Goal: Task Accomplishment & Management: Manage account settings

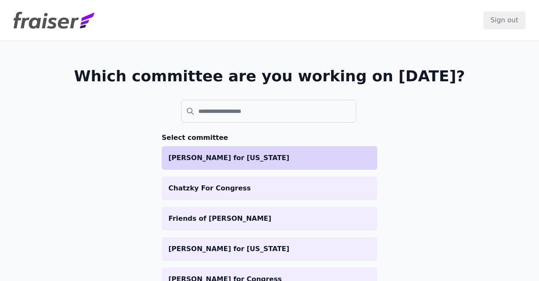
click at [242, 156] on p "[PERSON_NAME] for [US_STATE]" at bounding box center [270, 158] width 202 height 10
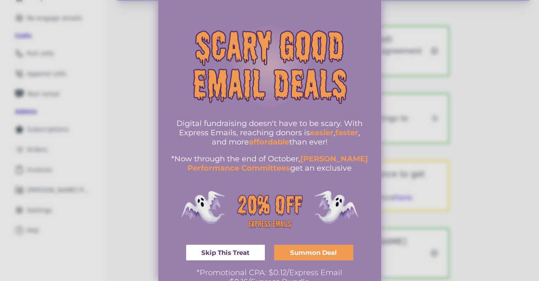
scroll to position [147, 0]
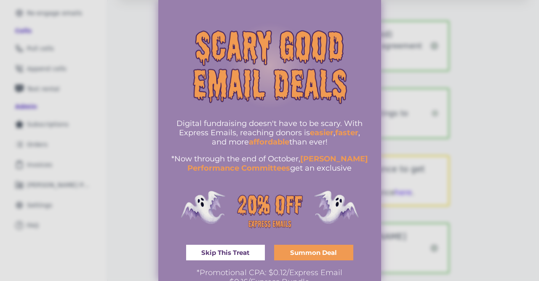
click at [515, 139] on div at bounding box center [269, 140] width 539 height 281
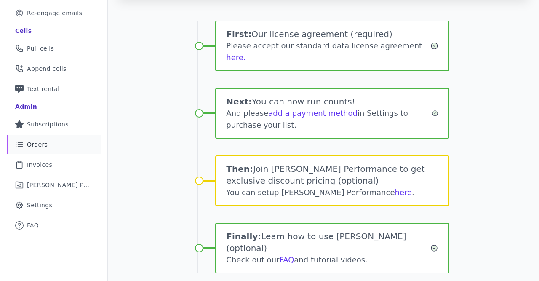
click at [38, 141] on span "Orders" at bounding box center [37, 144] width 21 height 8
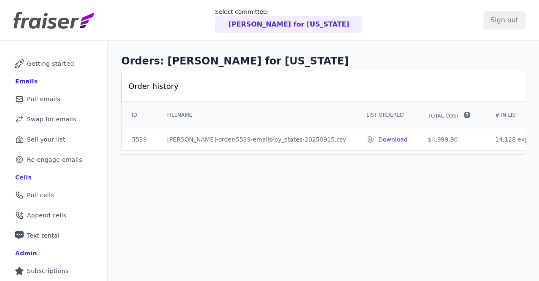
drag, startPoint x: 310, startPoint y: 150, endPoint x: 409, endPoint y: 168, distance: 100.9
click at [409, 168] on div "Orders: [PERSON_NAME] for [US_STATE] Order history ID Filename List Ordered Tot…" at bounding box center [323, 211] width 431 height 340
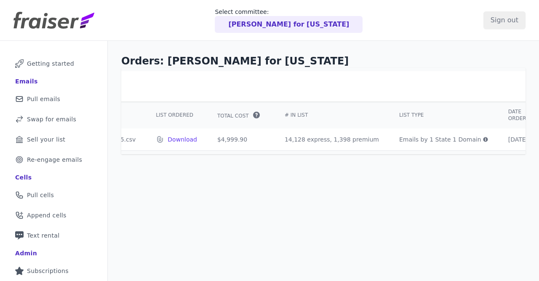
scroll to position [0, 240]
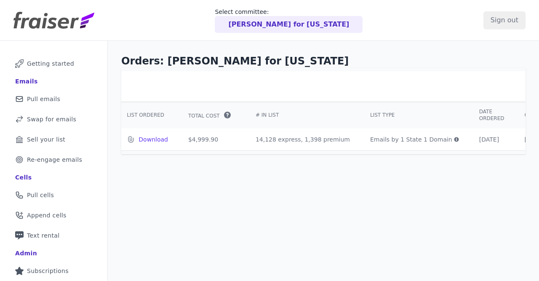
click at [454, 138] on icon at bounding box center [456, 139] width 5 height 5
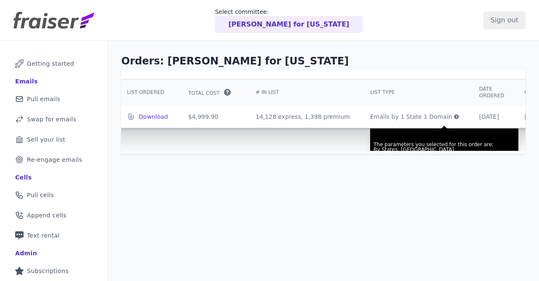
scroll to position [43, 240]
